Goal: Submit feedback/report problem: Submit feedback/report problem

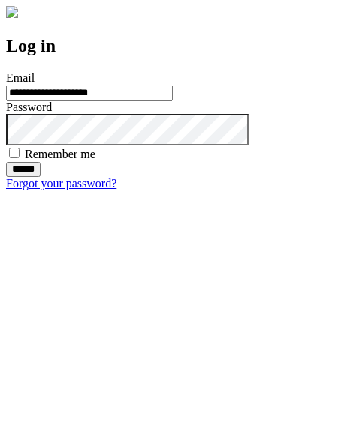
type input "**********"
click at [41, 177] on input "******" at bounding box center [23, 169] width 35 height 15
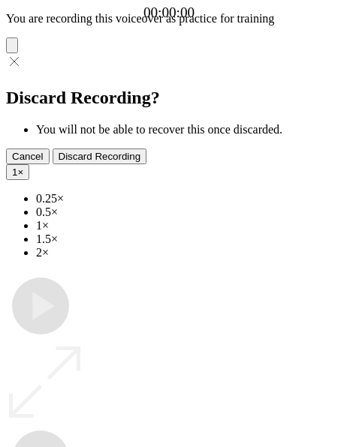
type input "**********"
